Goal: Task Accomplishment & Management: Use online tool/utility

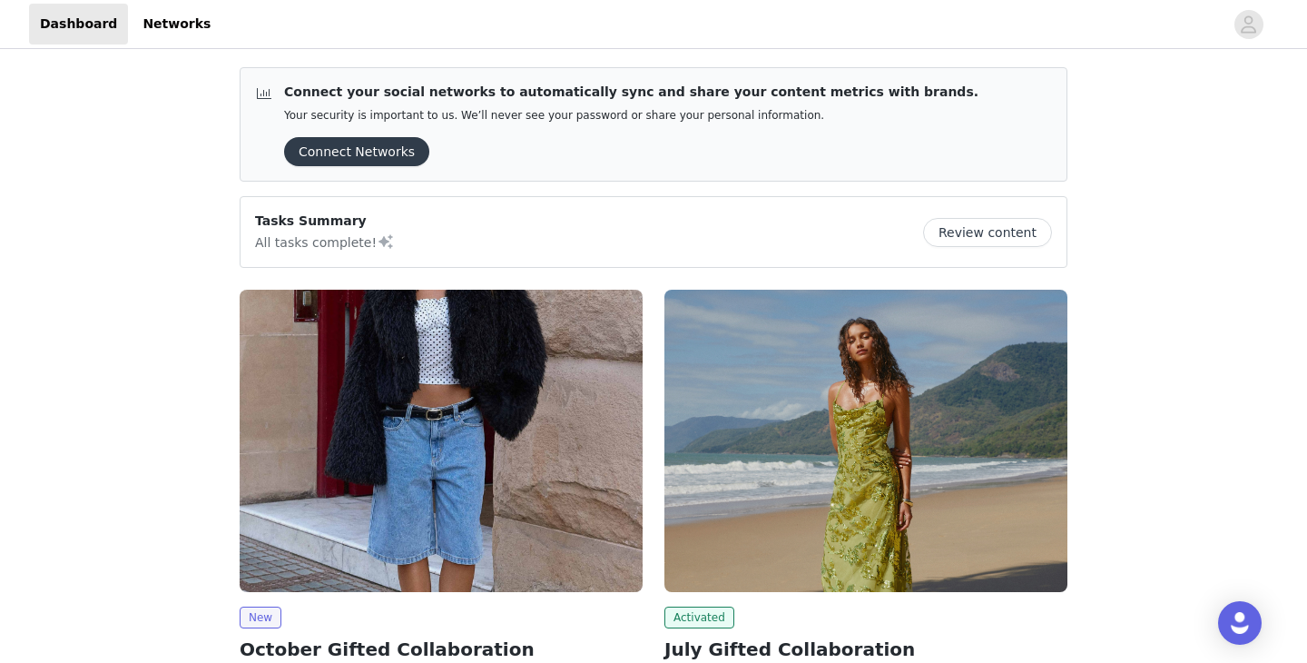
scroll to position [218, 0]
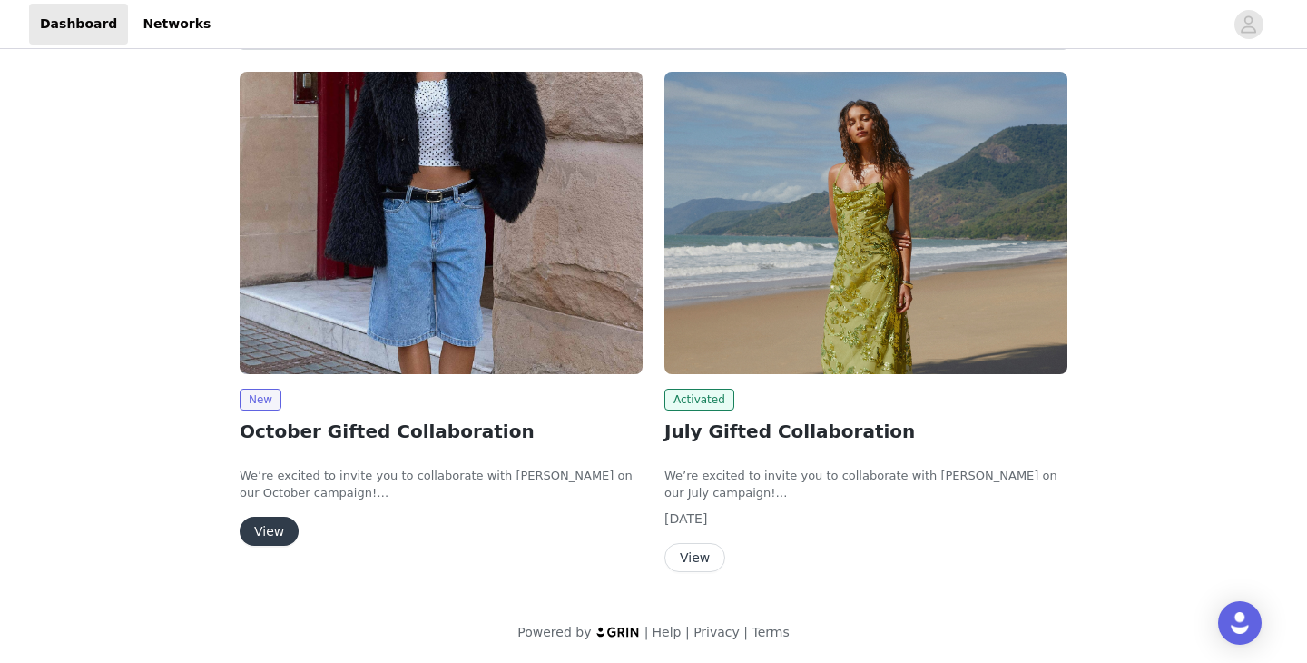
click at [287, 536] on button "View" at bounding box center [269, 531] width 59 height 29
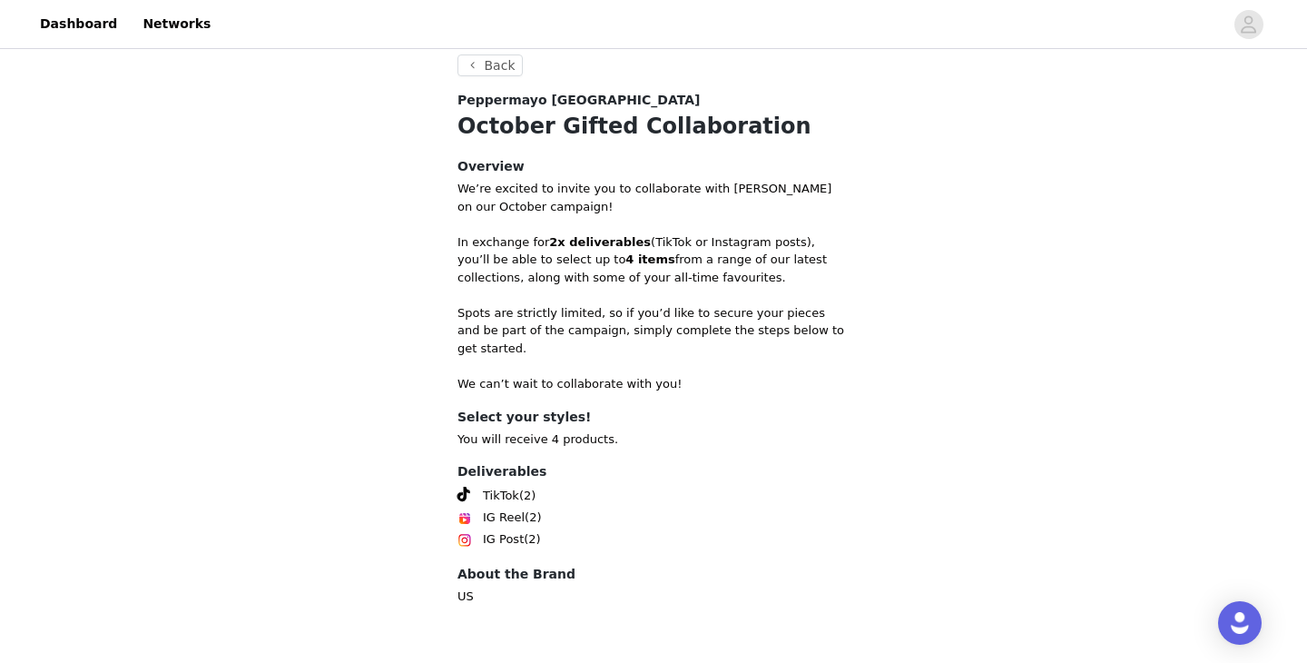
scroll to position [661, 0]
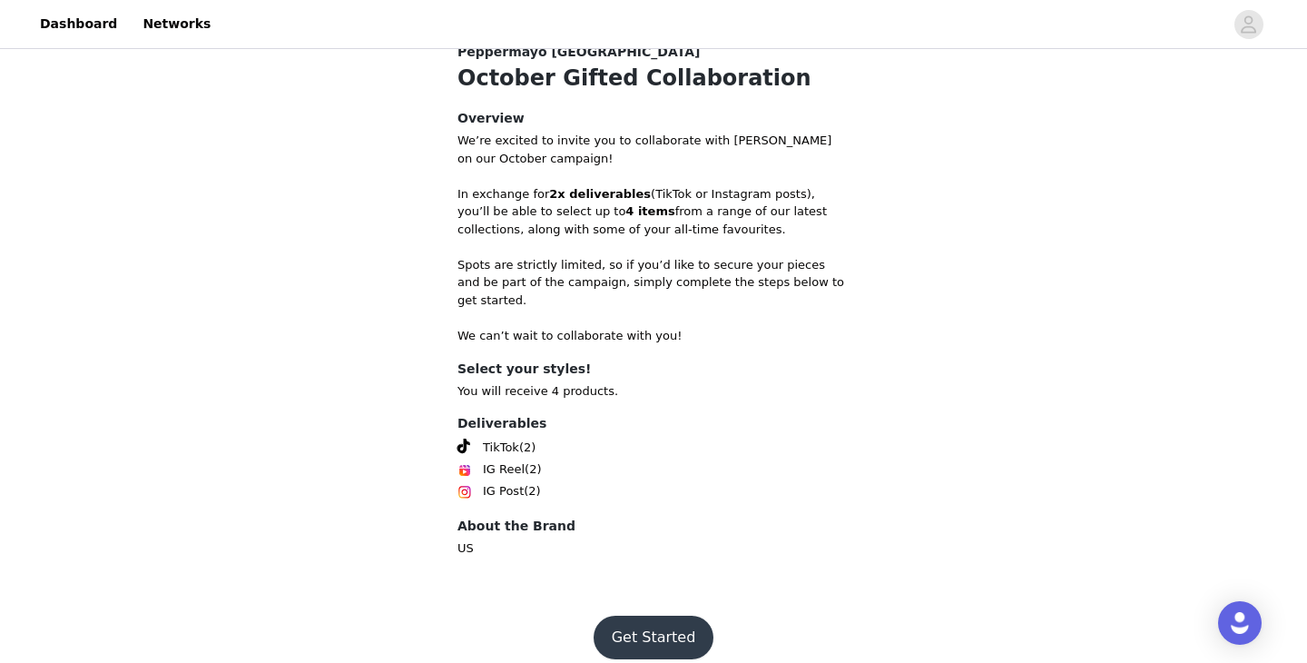
click at [654, 617] on button "Get Started" at bounding box center [654, 638] width 121 height 44
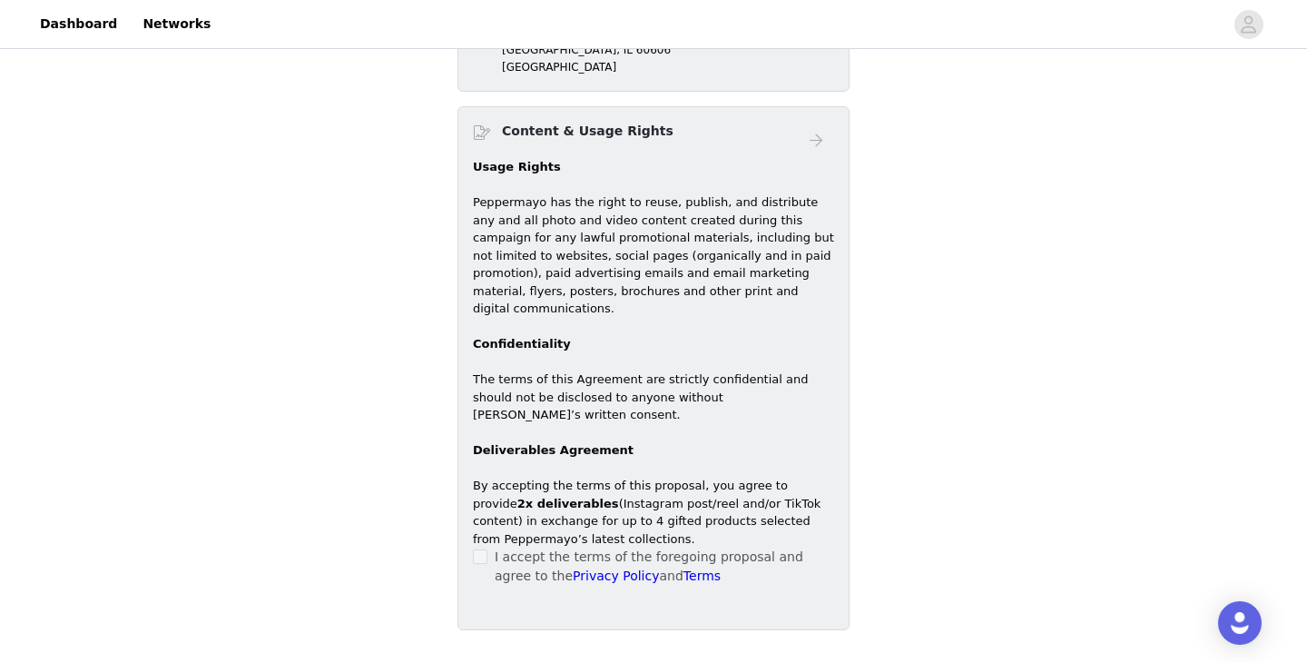
scroll to position [661, 0]
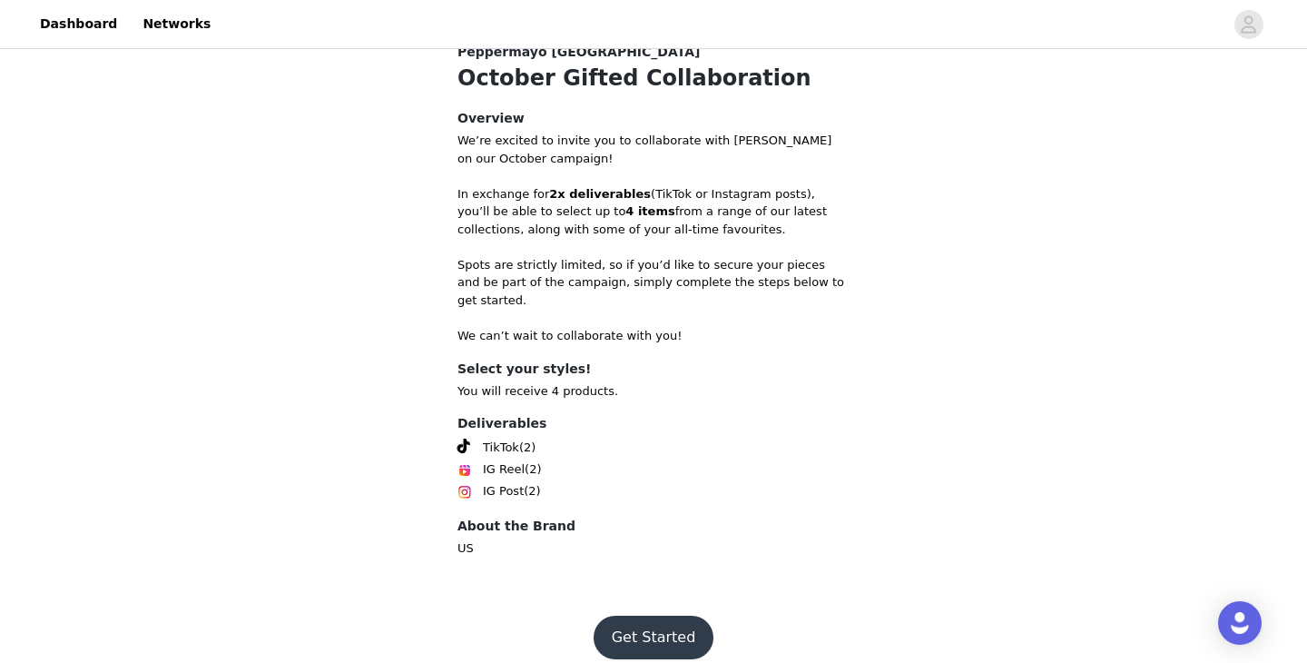
scroll to position [661, 0]
drag, startPoint x: 481, startPoint y: 429, endPoint x: 577, endPoint y: 473, distance: 105.2
click at [577, 473] on div "Deliverables TikTok (2) IG Reel (2) IG Post (2)" at bounding box center [654, 458] width 392 height 88
click at [548, 461] on div "IG Reel (2)" at bounding box center [654, 469] width 392 height 22
click at [616, 619] on button "Get Started" at bounding box center [654, 638] width 121 height 44
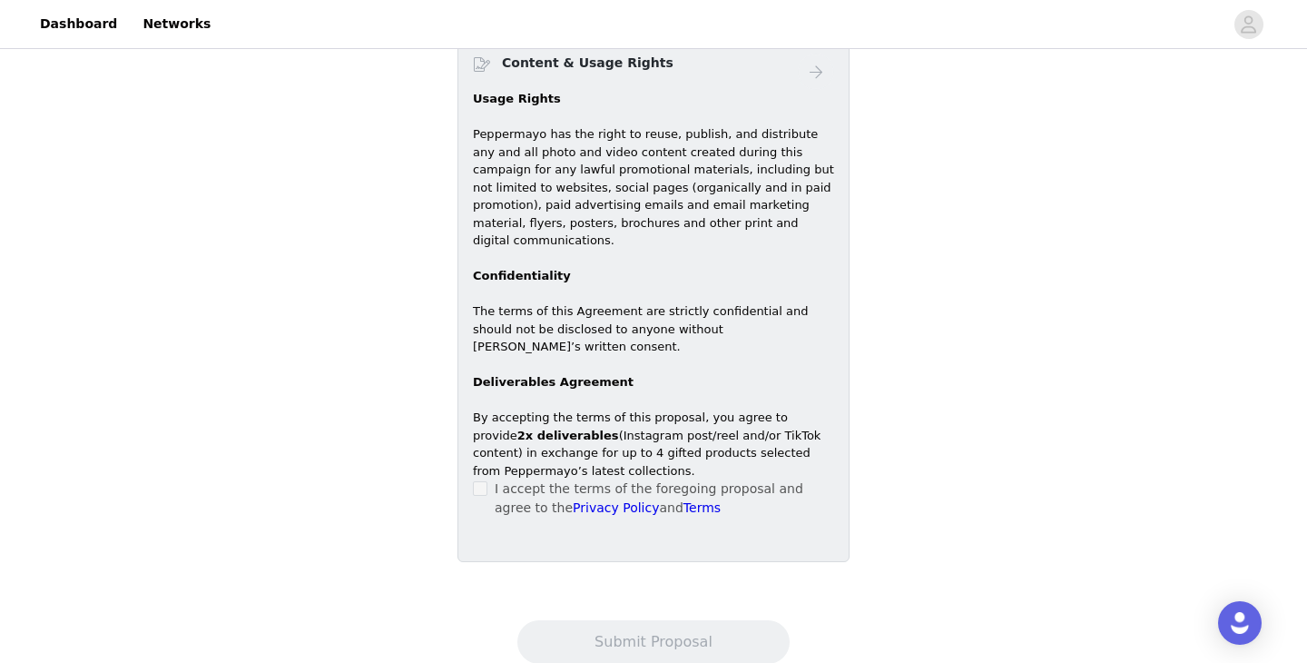
scroll to position [1040, 0]
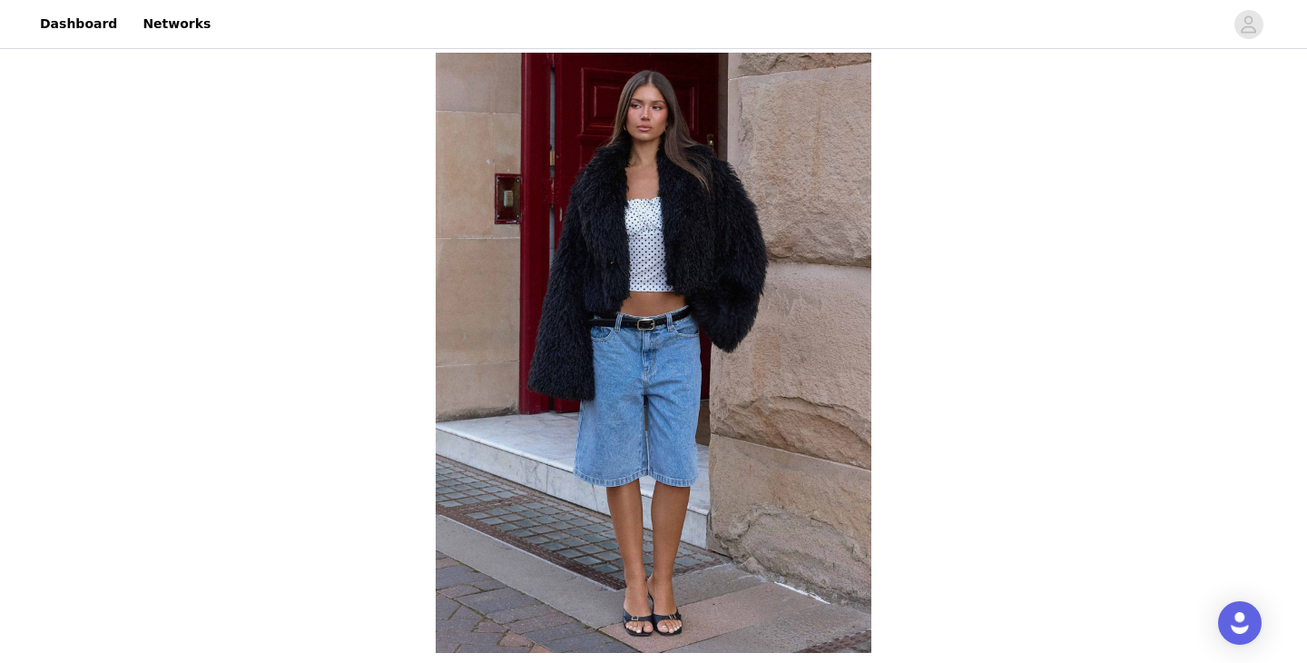
scroll to position [661, 0]
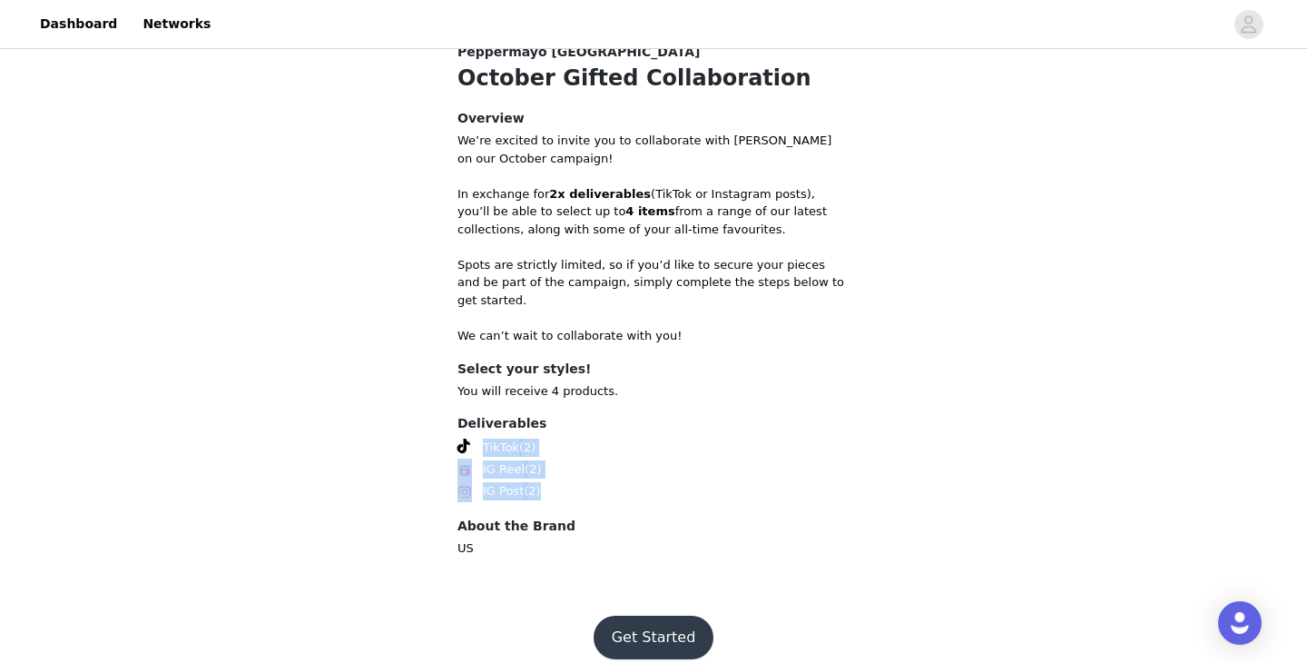
drag, startPoint x: 557, startPoint y: 467, endPoint x: 482, endPoint y: 428, distance: 84.1
click at [482, 428] on div "Deliverables TikTok (2) IG Reel (2) IG Post (2)" at bounding box center [654, 458] width 392 height 88
copy div "TikTok (2) IG Reel (2) IG Post (2)"
